Goal: Register for event/course

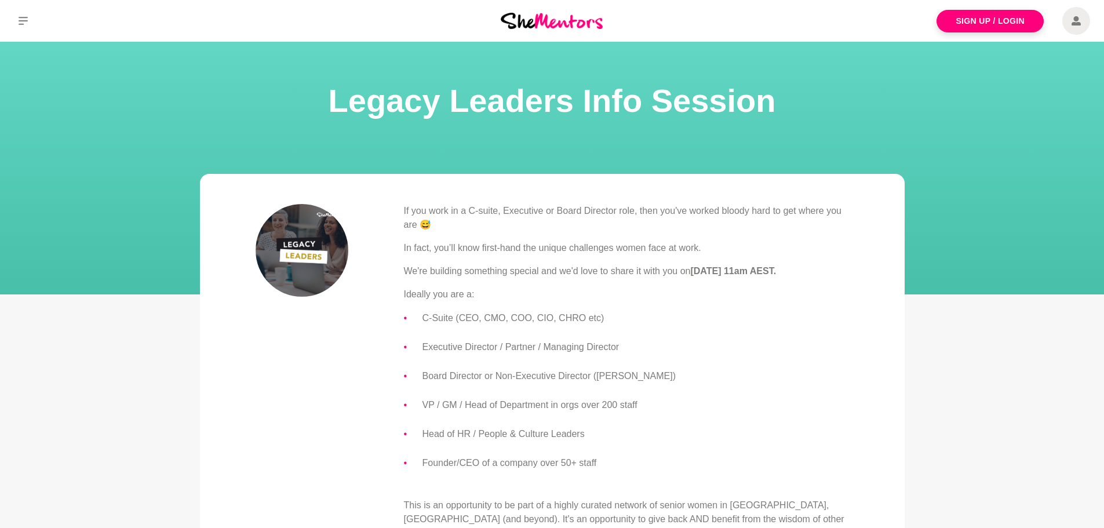
scroll to position [232, 0]
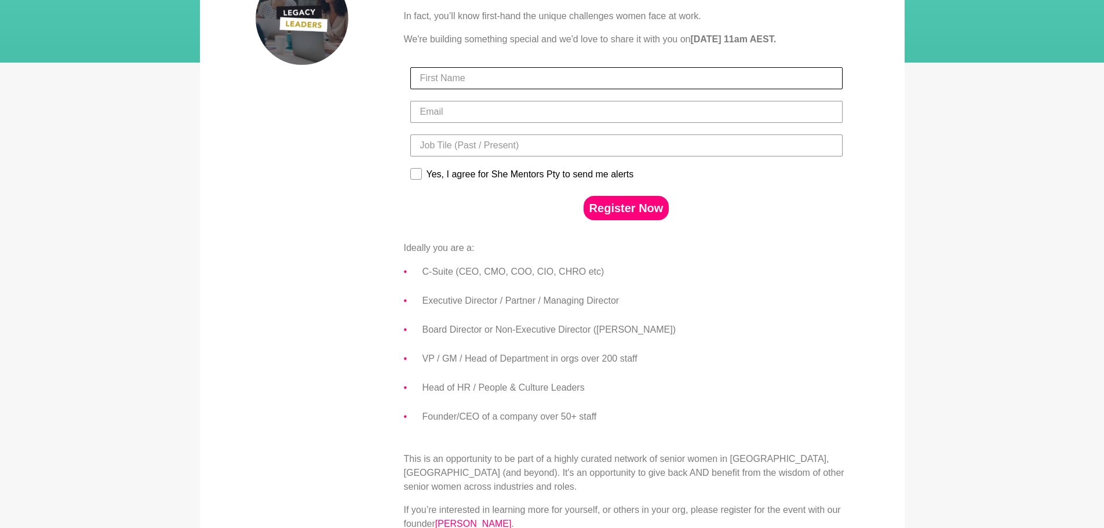
click at [503, 85] on div at bounding box center [626, 78] width 439 height 34
click at [504, 74] on input "First Name" at bounding box center [626, 78] width 432 height 22
type input "[PERSON_NAME]"
type input "[PERSON_NAME][EMAIL_ADDRESS][DOMAIN_NAME]"
click at [467, 140] on input "Title" at bounding box center [626, 146] width 432 height 22
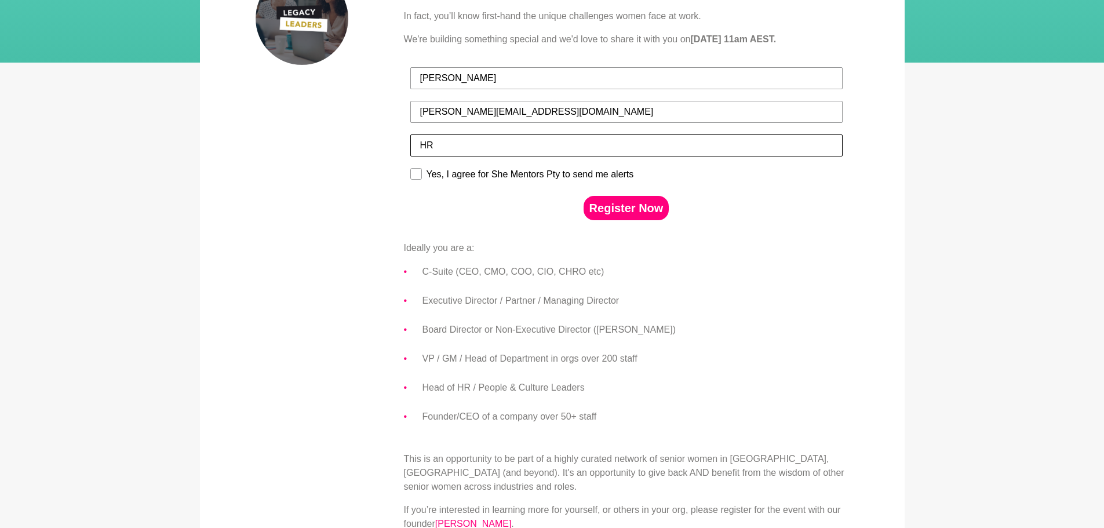
type input "H"
type input "People & Culture"
drag, startPoint x: 639, startPoint y: 210, endPoint x: 799, endPoint y: 184, distance: 161.6
click at [640, 210] on button "Register Now" at bounding box center [627, 208] width 86 height 24
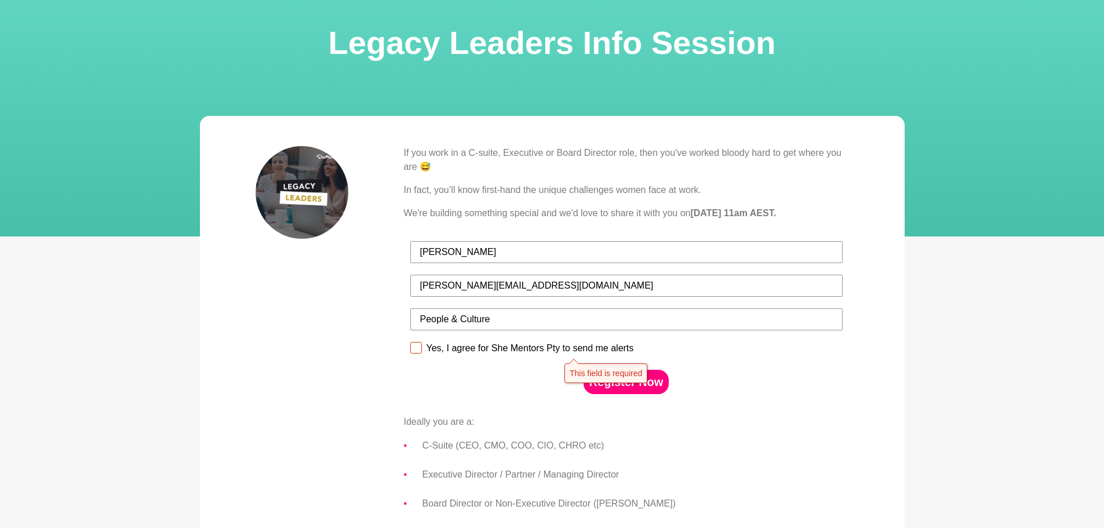
scroll to position [0, 0]
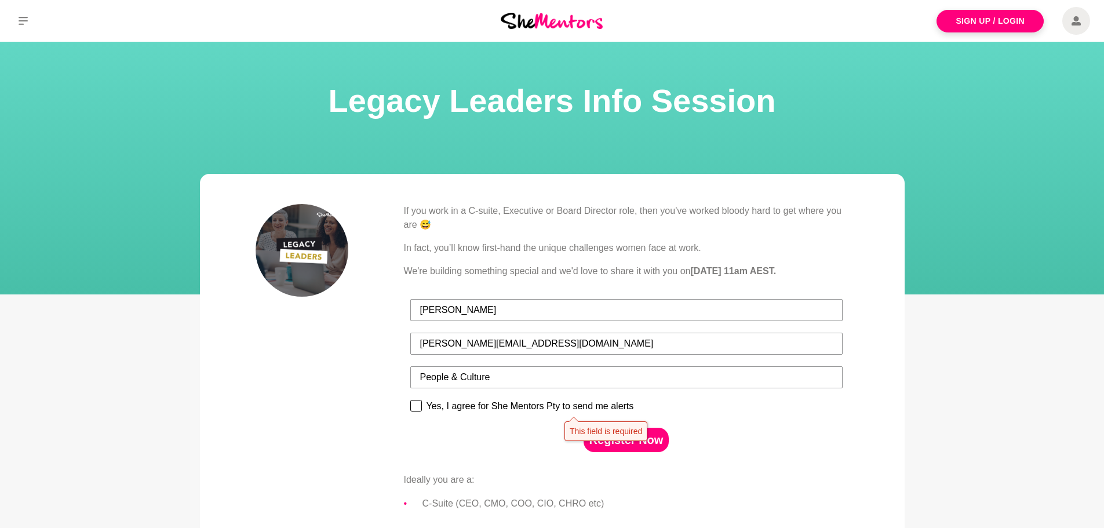
click at [518, 401] on div "Yes, I agree for She Mentors Pty to send me alerts" at bounding box center [531, 406] width 208 height 10
click at [410, 400] on input "Yes, I agree for She Mentors Pty to send me alerts" at bounding box center [410, 399] width 1 height 1
checkbox input "true"
click at [633, 450] on button "Register Now" at bounding box center [627, 440] width 86 height 24
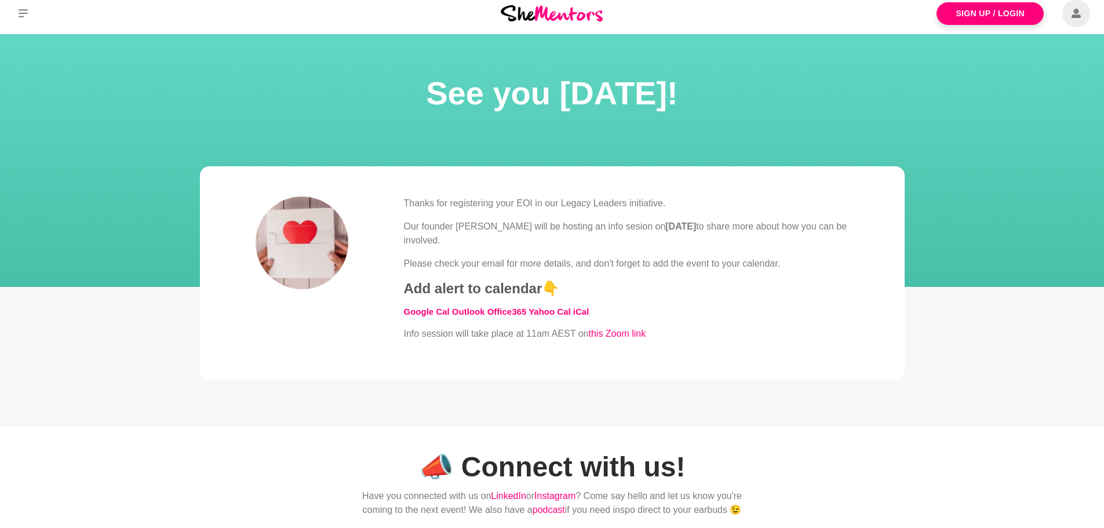
scroll to position [58, 0]
